Goal: Task Accomplishment & Management: Use online tool/utility

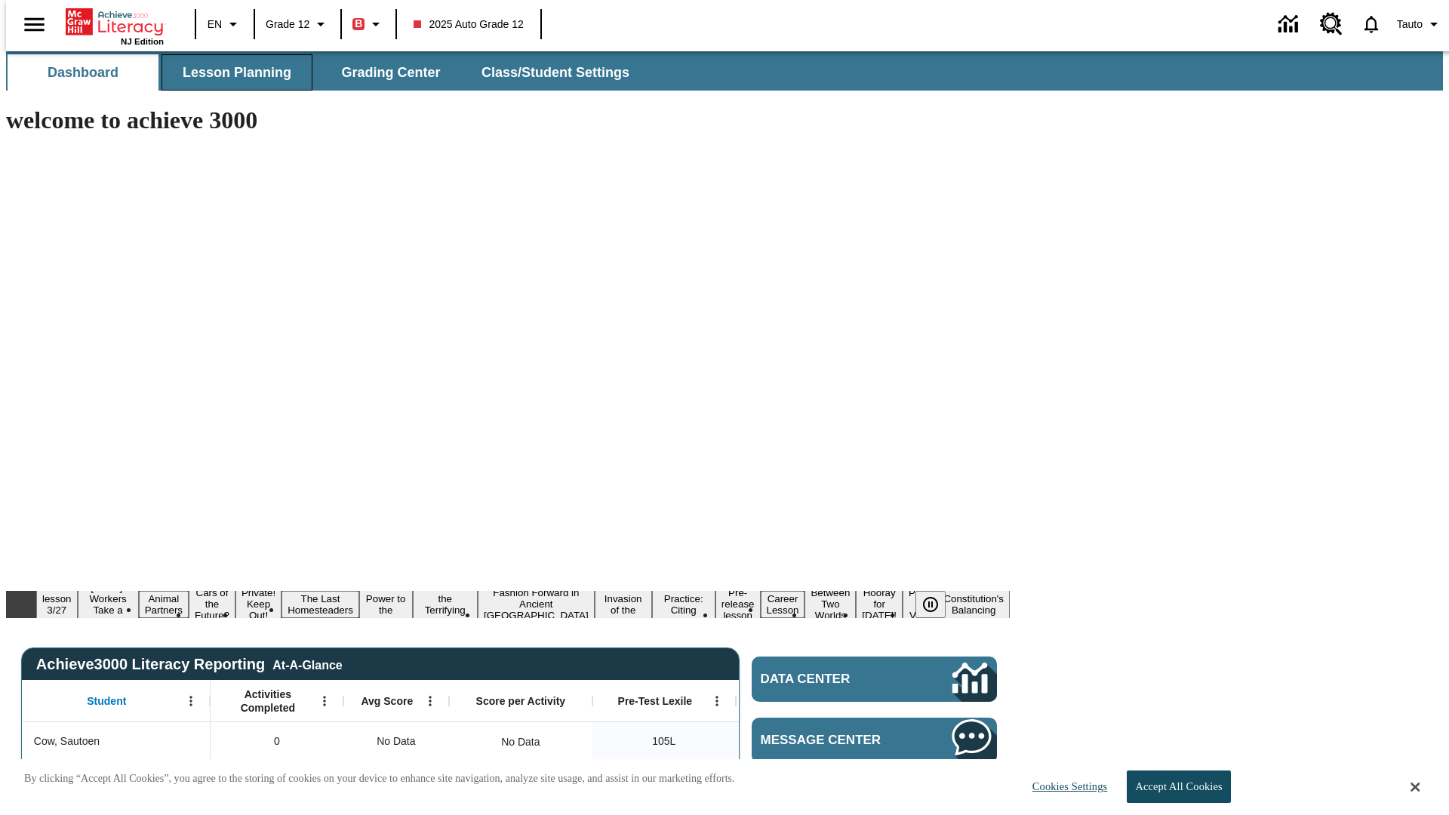
click at [231, 72] on span "Lesson Planning" at bounding box center [237, 72] width 109 height 17
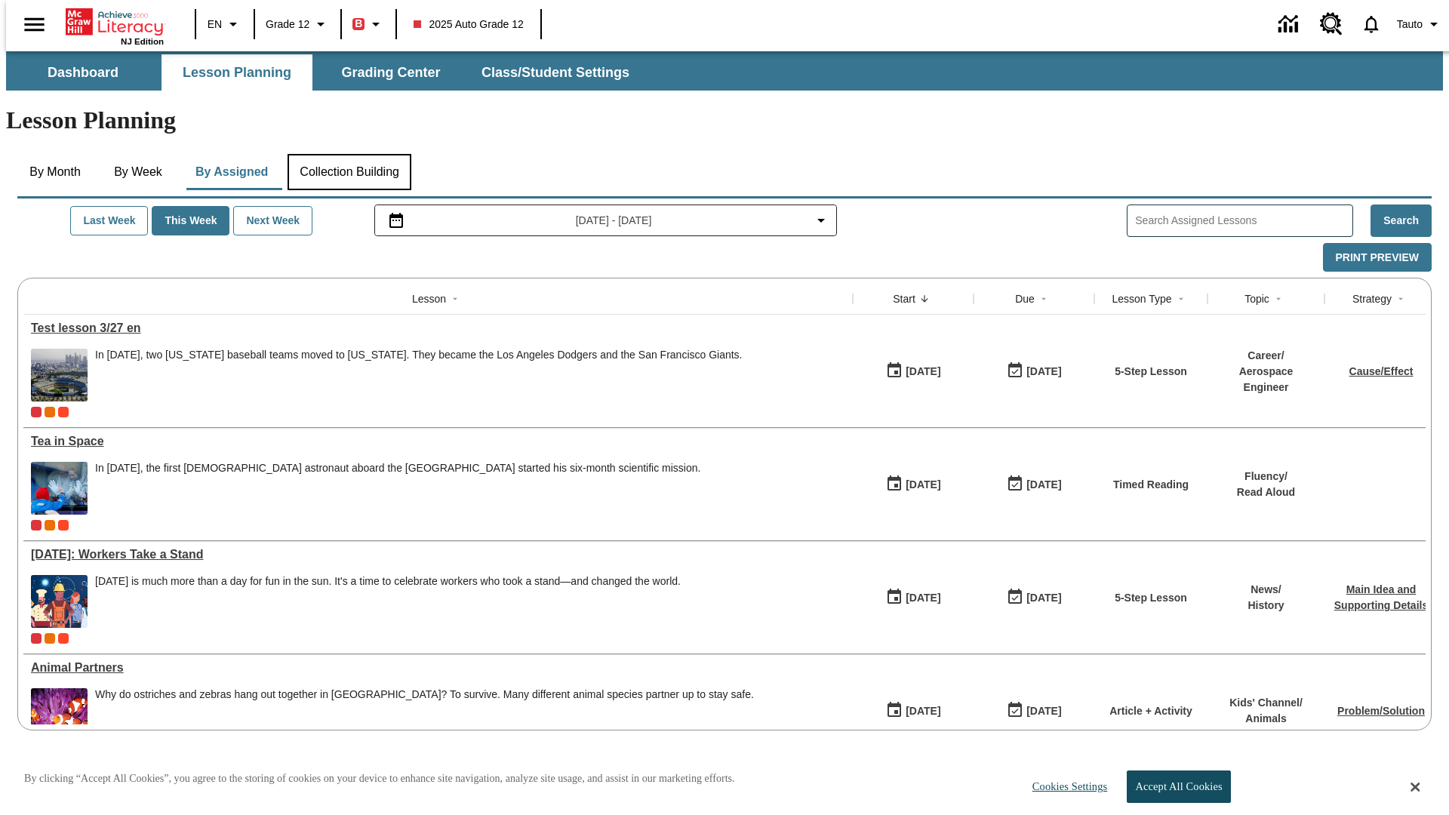
click at [349, 154] on button "Collection Building" at bounding box center [350, 172] width 124 height 36
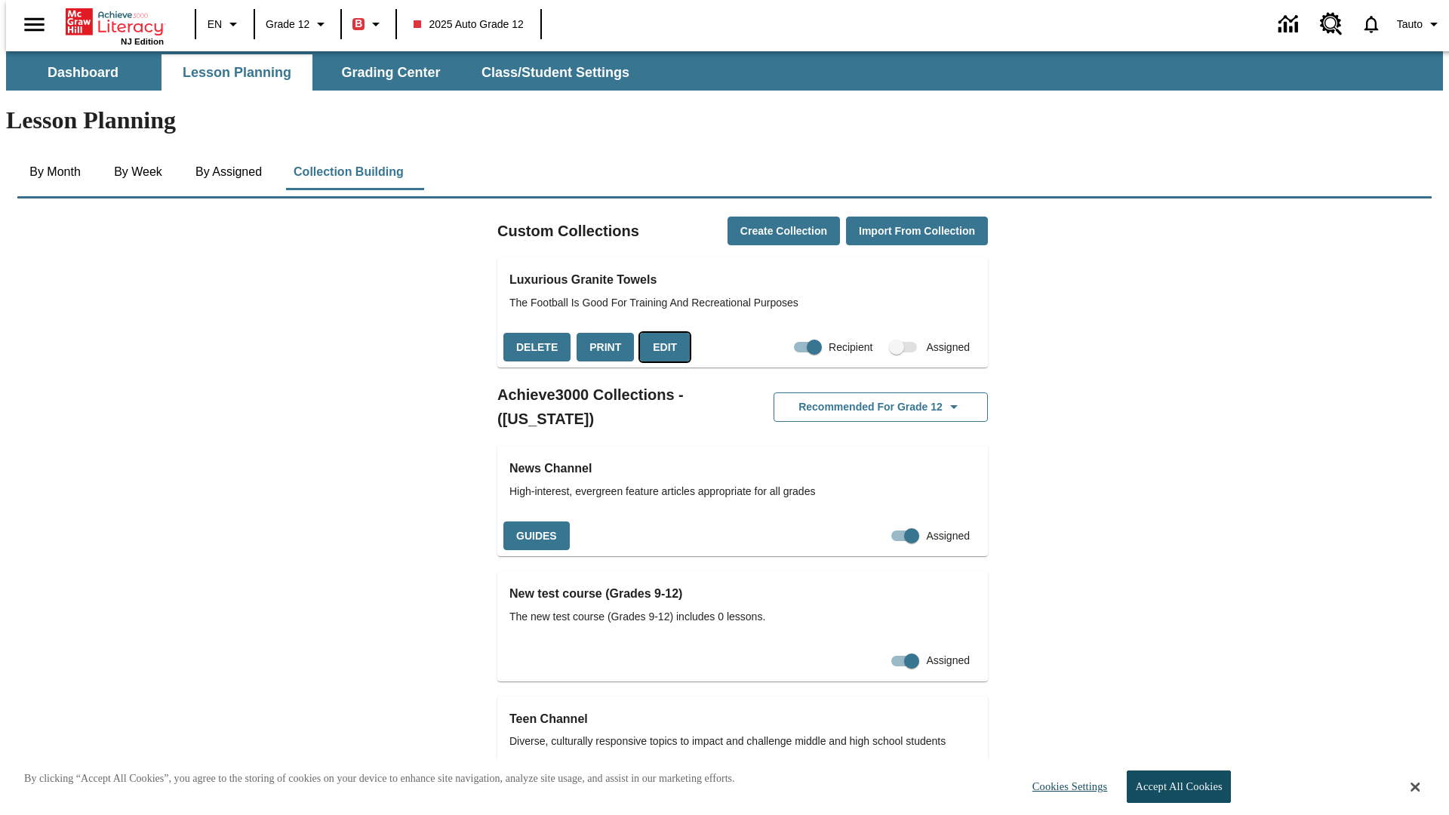
click at [660, 333] on button "Edit" at bounding box center [665, 347] width 50 height 29
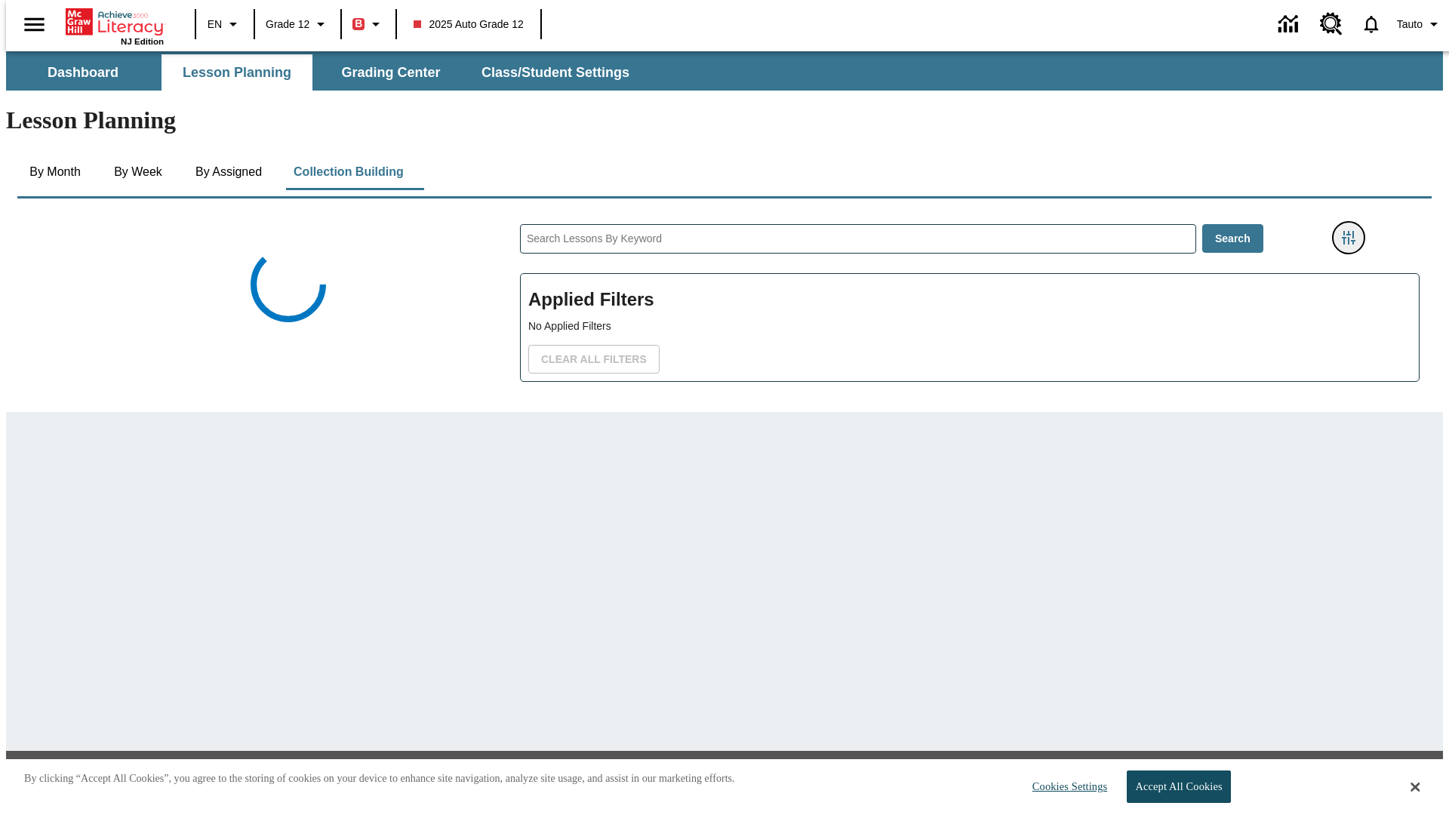
click at [1353, 231] on icon "Filters Side menu" at bounding box center [1349, 238] width 14 height 14
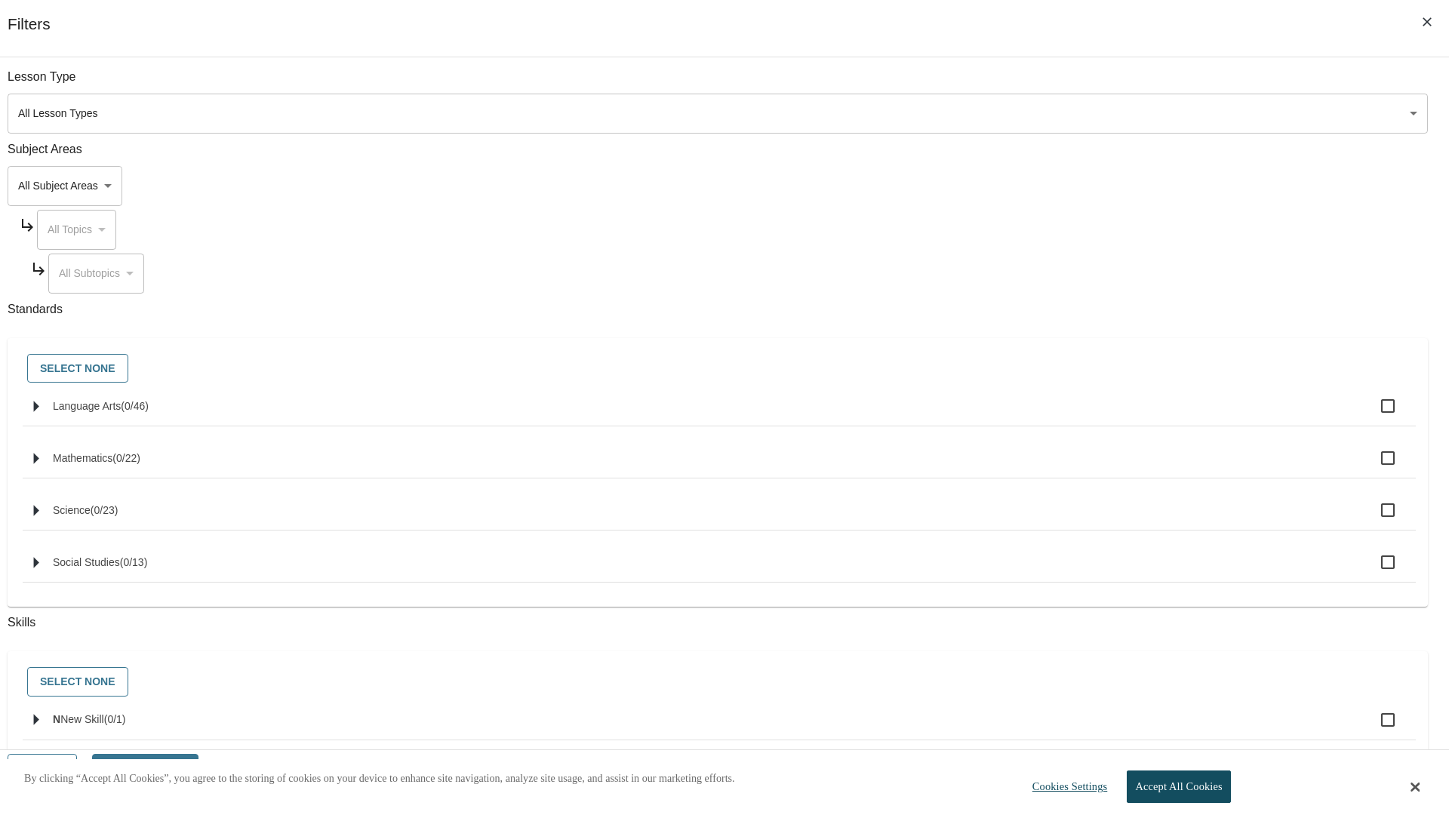
scroll to position [1, 1]
click at [1087, 186] on body "Skip to main content NJ Edition EN Grade 12 B 2025 Auto Grade 12 0 Tauto Dashbo…" at bounding box center [724, 510] width 1437 height 919
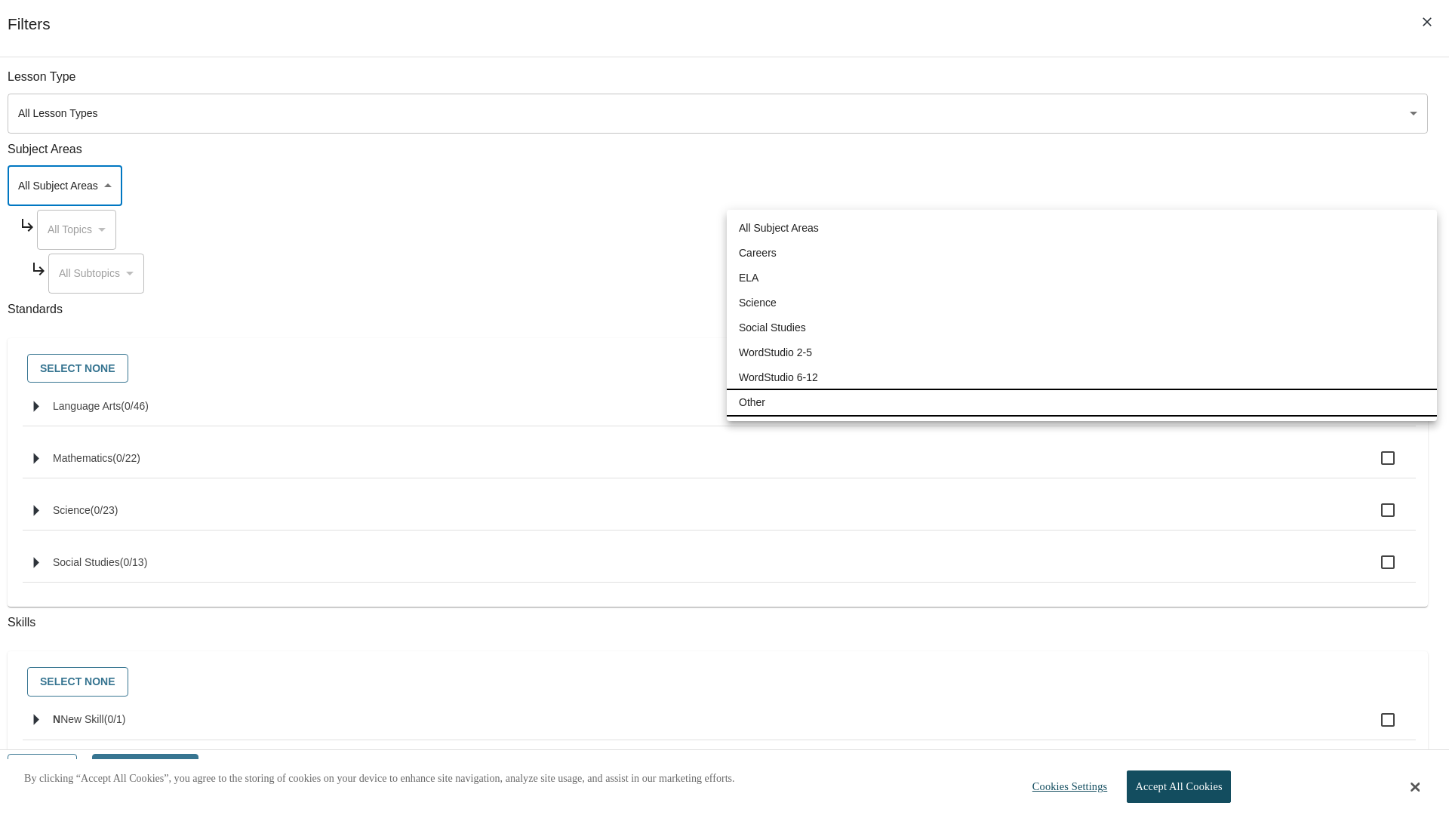
click at [1082, 402] on li "Other" at bounding box center [1082, 402] width 710 height 25
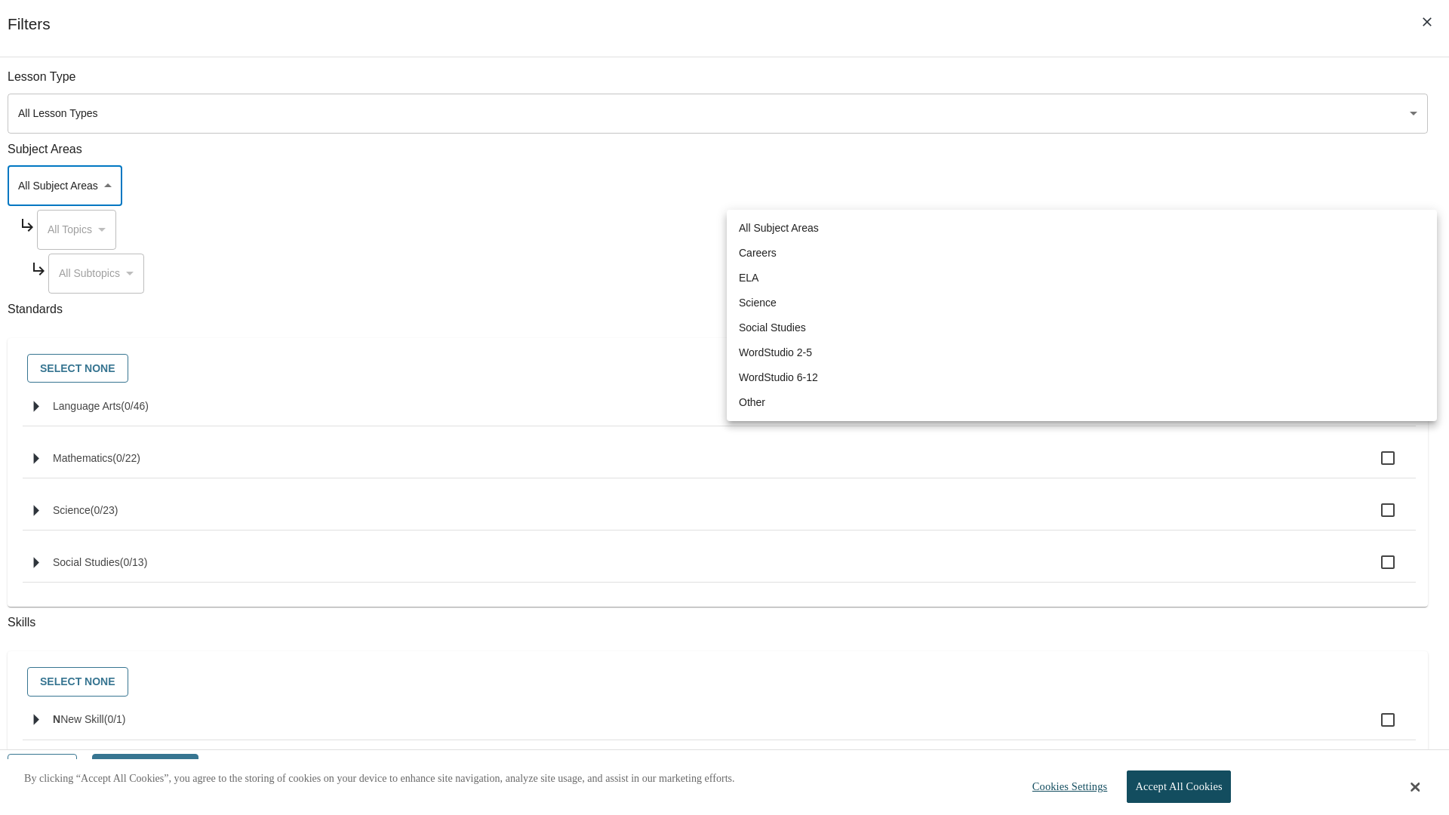
type input "0"
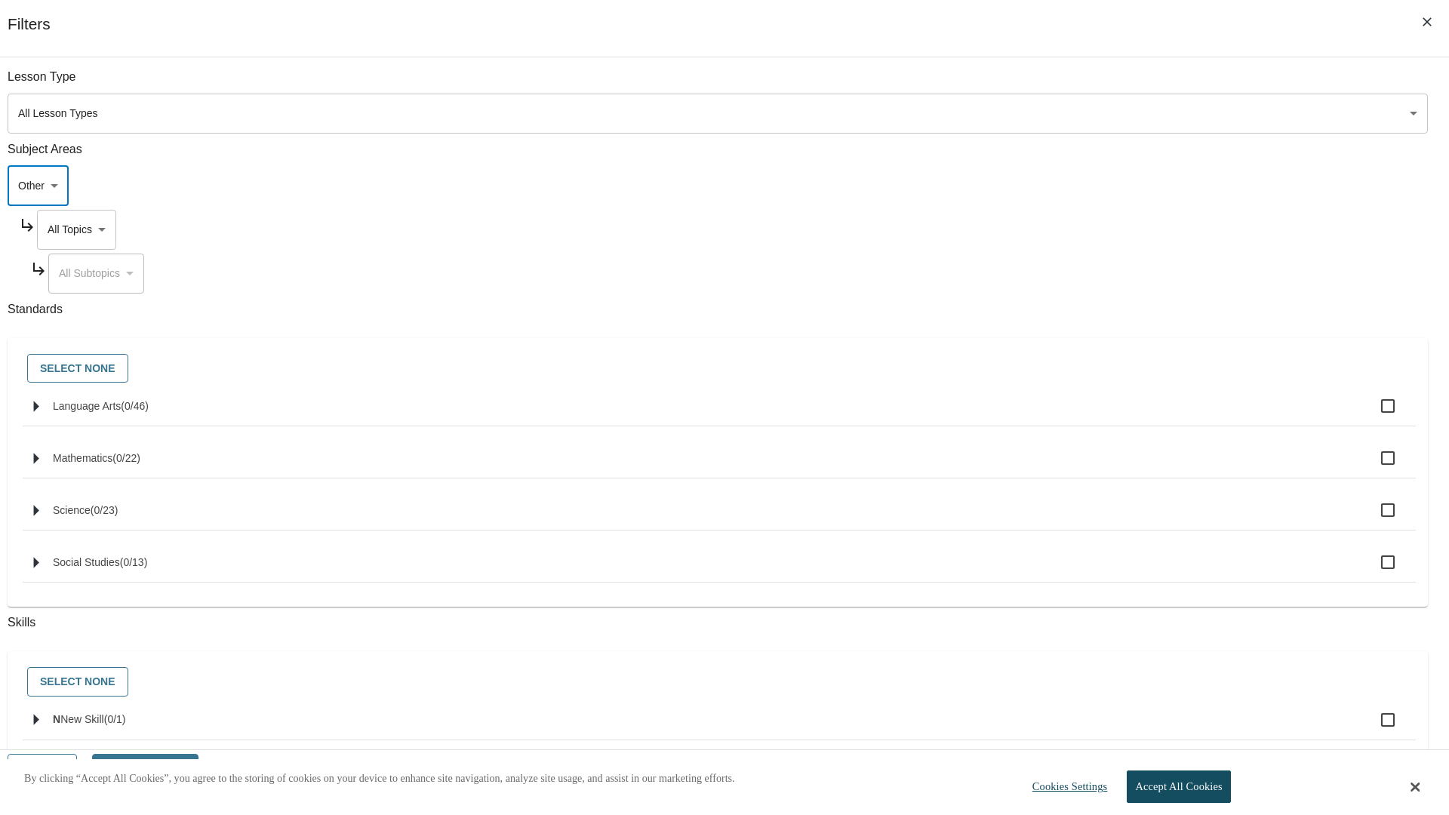
click at [1101, 229] on body "Skip to main content NJ Edition EN Grade 12 B 2025 Auto Grade 12 0 Tauto Dashbo…" at bounding box center [724, 510] width 1437 height 919
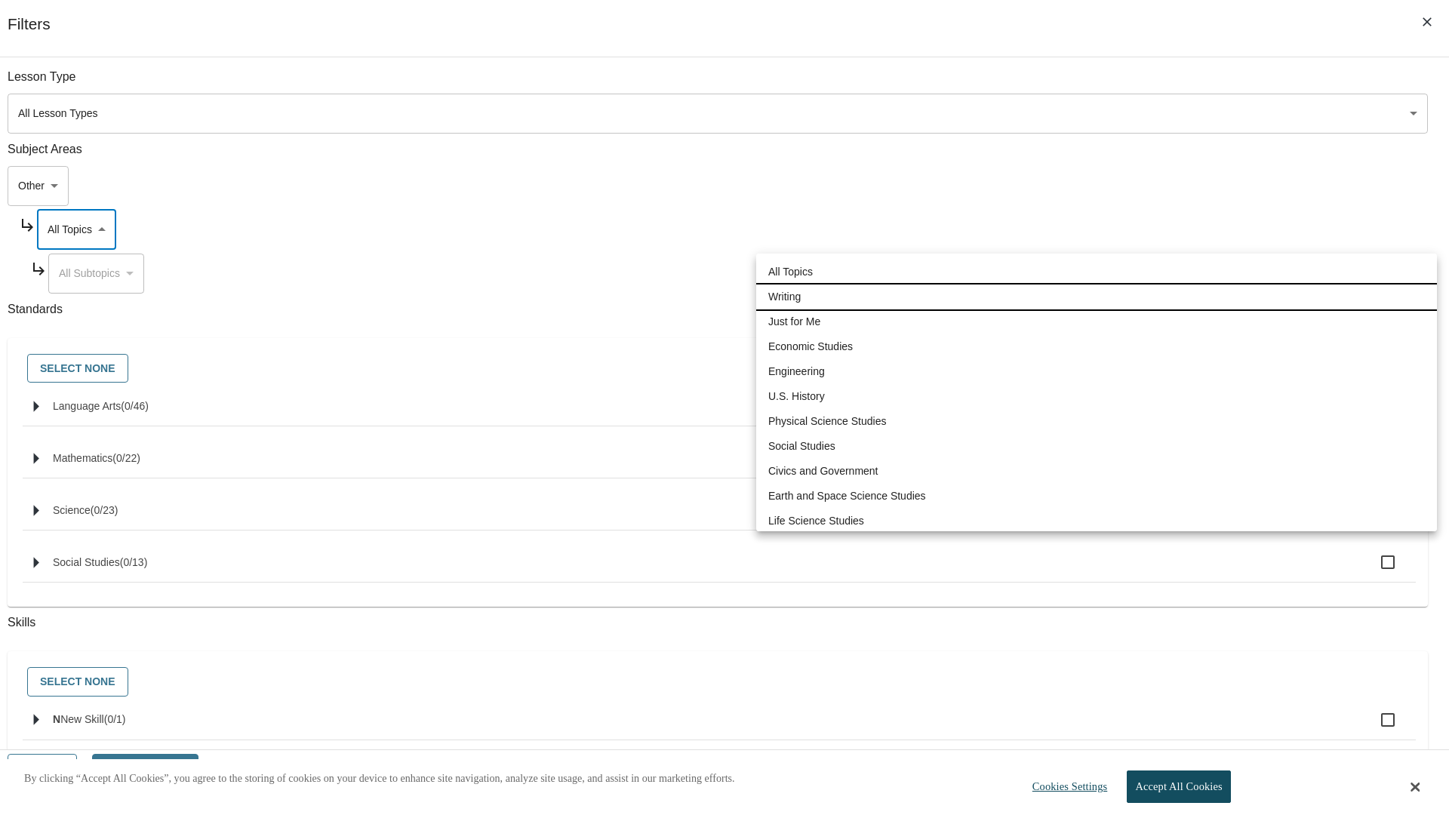
click at [1097, 285] on li "Writing" at bounding box center [1096, 297] width 681 height 25
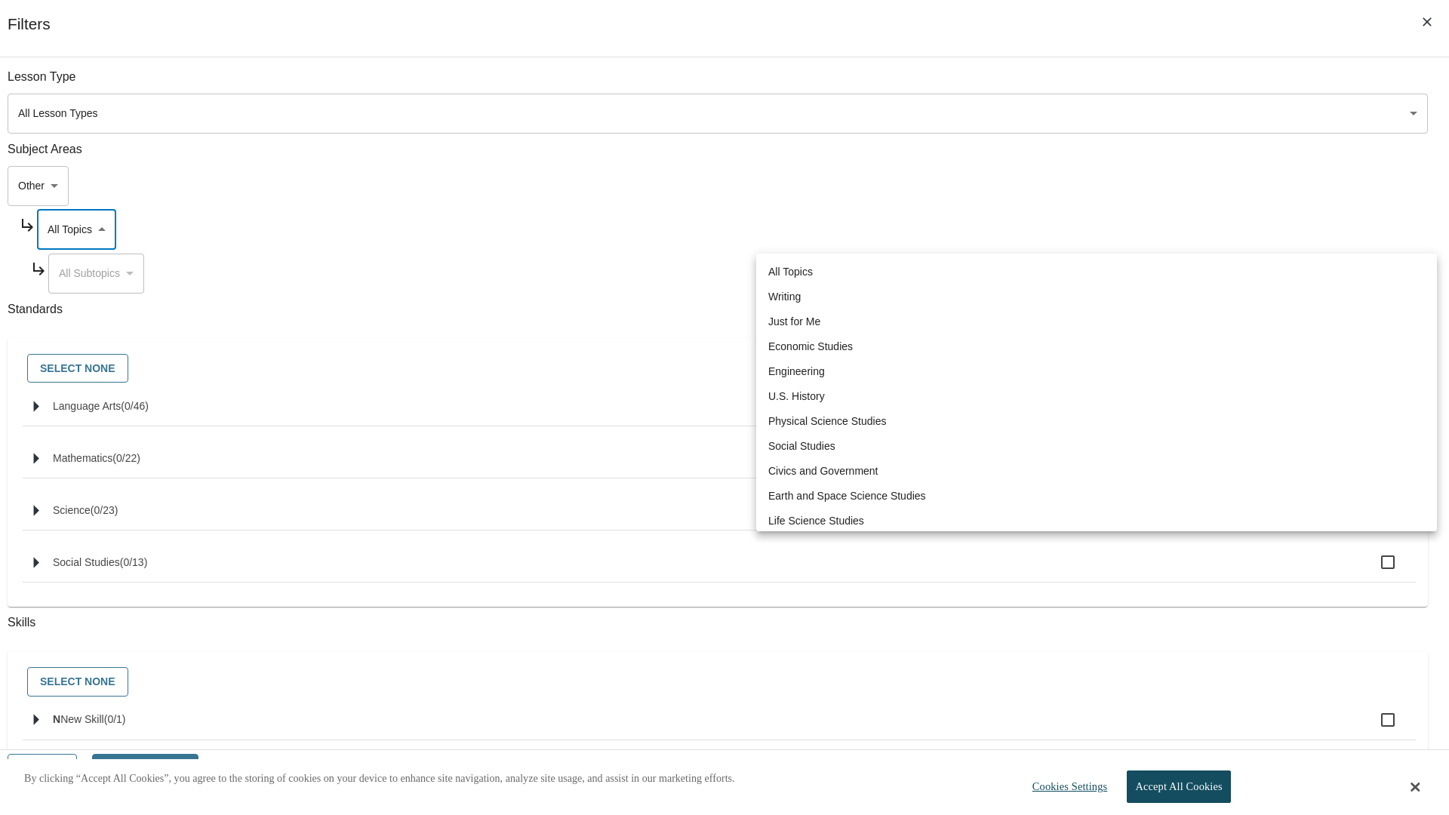
type input "6"
